Goal: Task Accomplishment & Management: Manage account settings

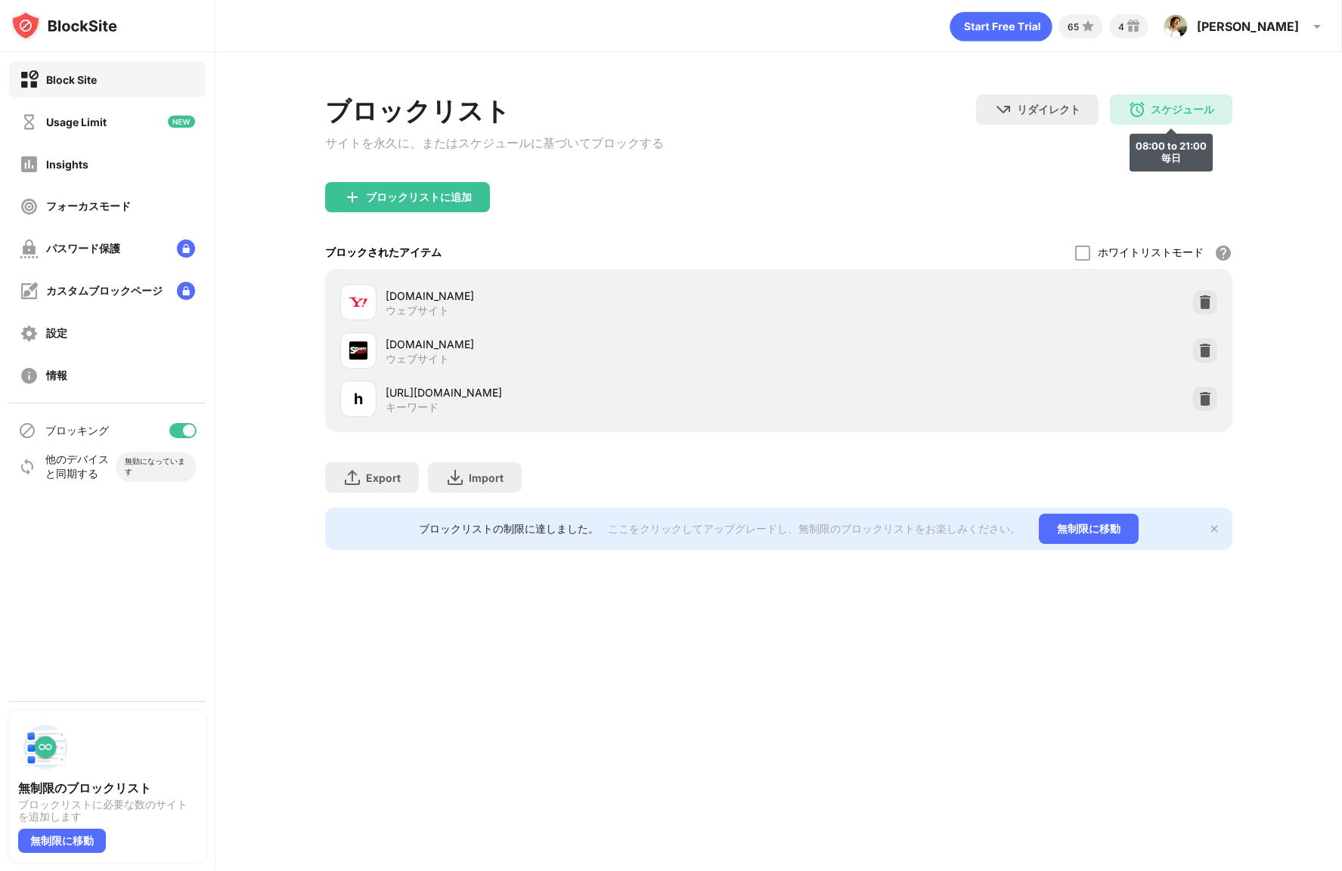
click at [1195, 112] on div "スケジュール" at bounding box center [1181, 110] width 63 height 14
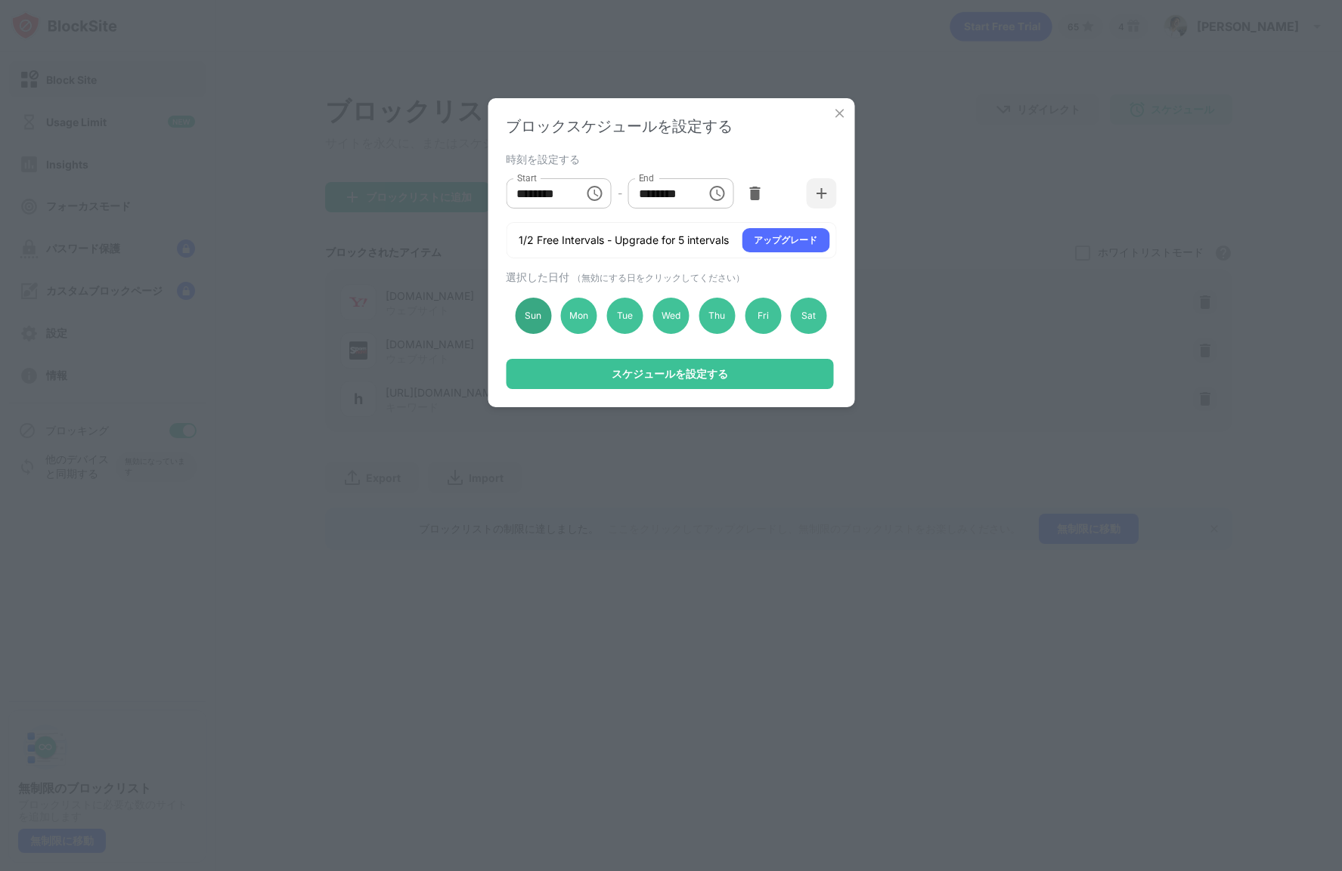
click at [534, 320] on div "Sun" at bounding box center [533, 316] width 36 height 36
click at [809, 319] on div "Sat" at bounding box center [809, 316] width 36 height 36
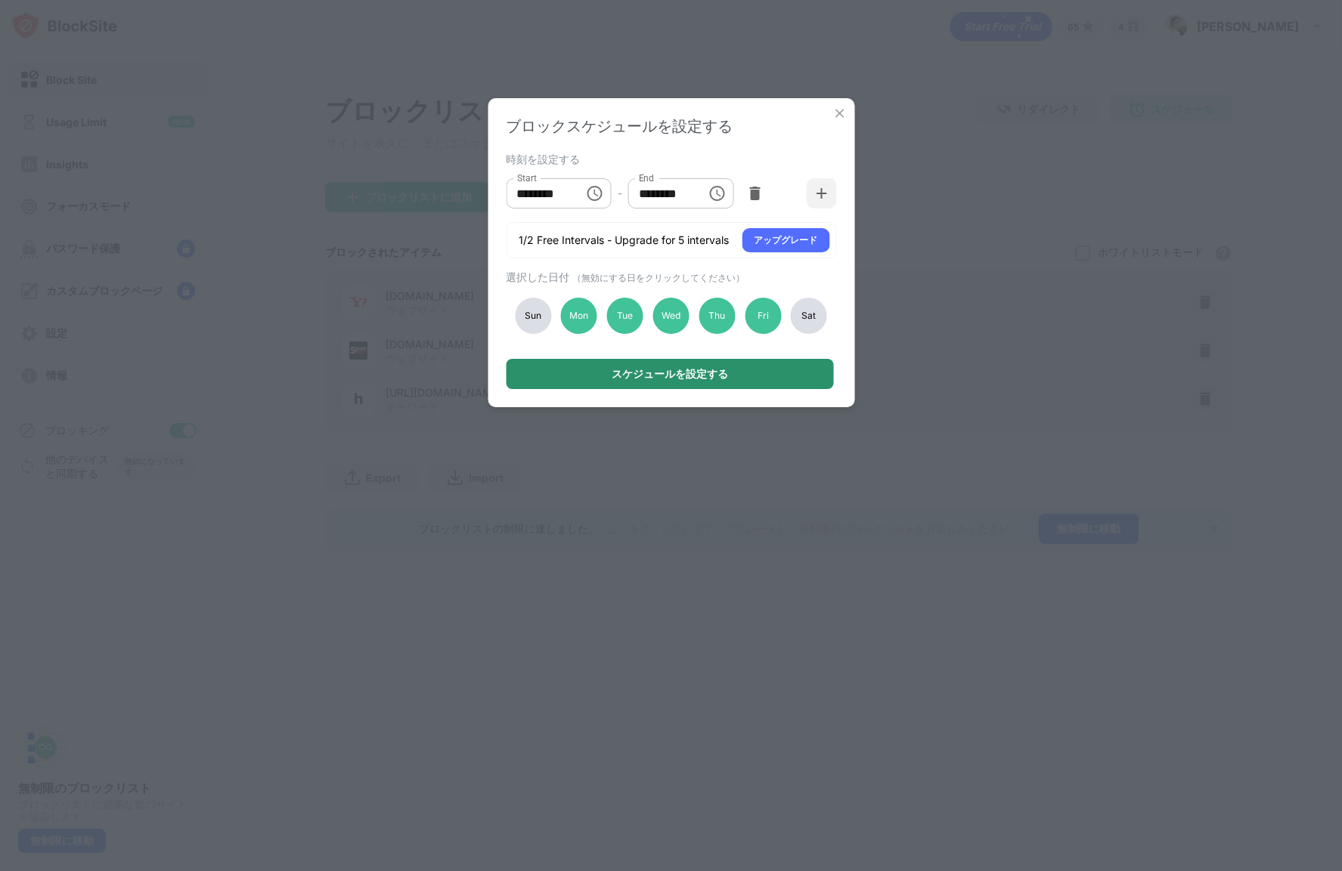
click at [726, 366] on div "スケジュールを設定する" at bounding box center [669, 374] width 327 height 30
